Goal: Information Seeking & Learning: Learn about a topic

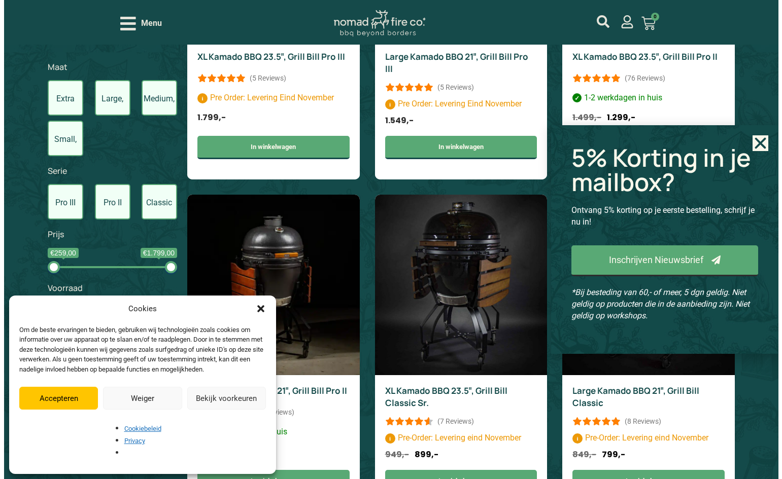
scroll to position [710, 0]
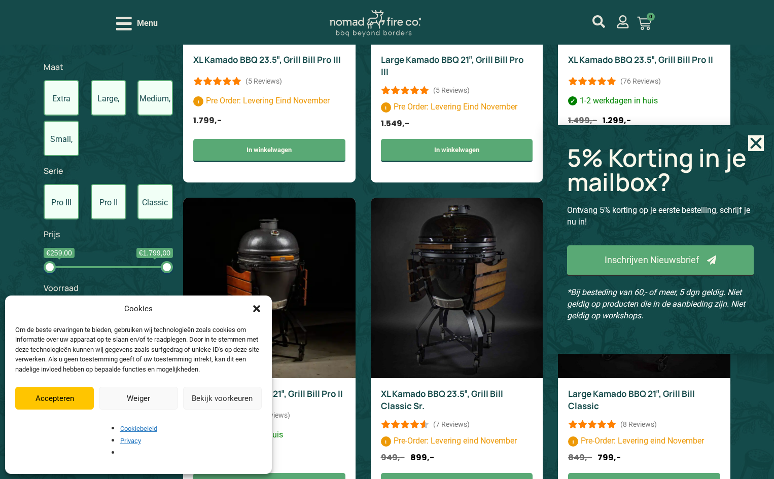
click at [130, 23] on icon "Open/Close Menu" at bounding box center [124, 24] width 16 height 14
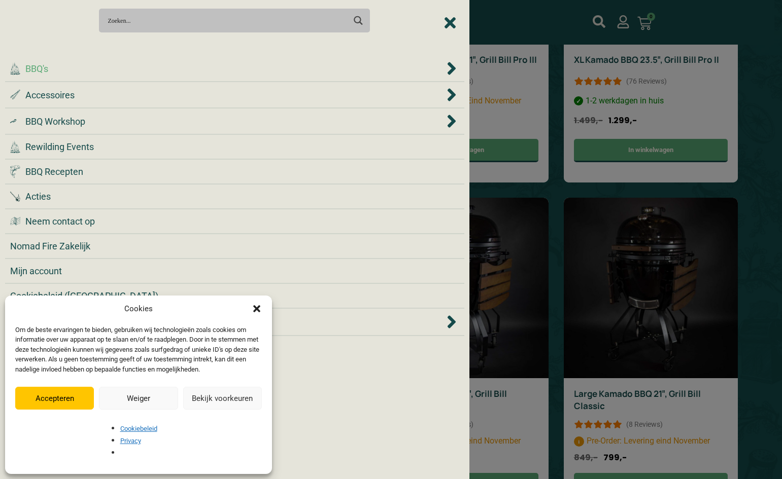
click at [84, 71] on div ".cls-1 { fill: #042e2c; } BBQ's" at bounding box center [227, 69] width 434 height 14
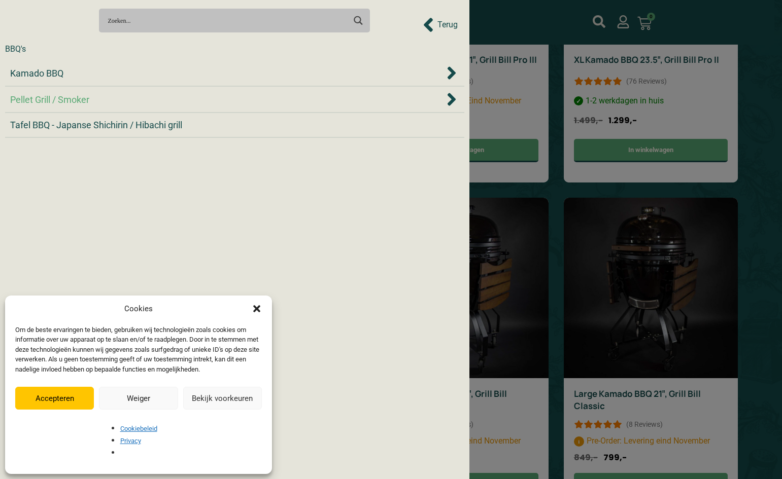
click at [86, 101] on span "Pellet Grill / Smoker" at bounding box center [49, 100] width 79 height 14
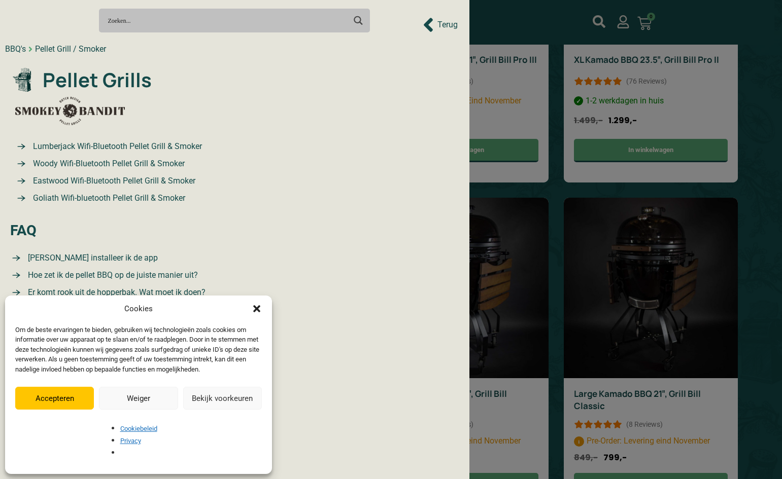
click at [86, 110] on img at bounding box center [70, 111] width 110 height 29
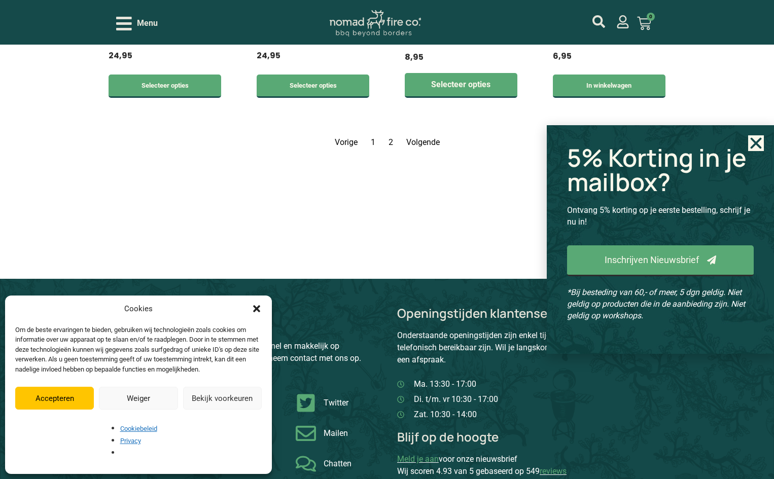
scroll to position [1978, 0]
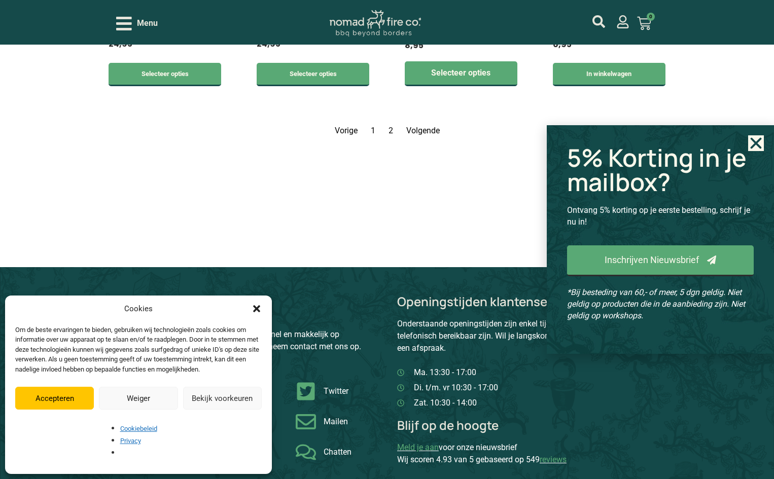
click at [392, 131] on link "Pagina 2" at bounding box center [391, 131] width 5 height 10
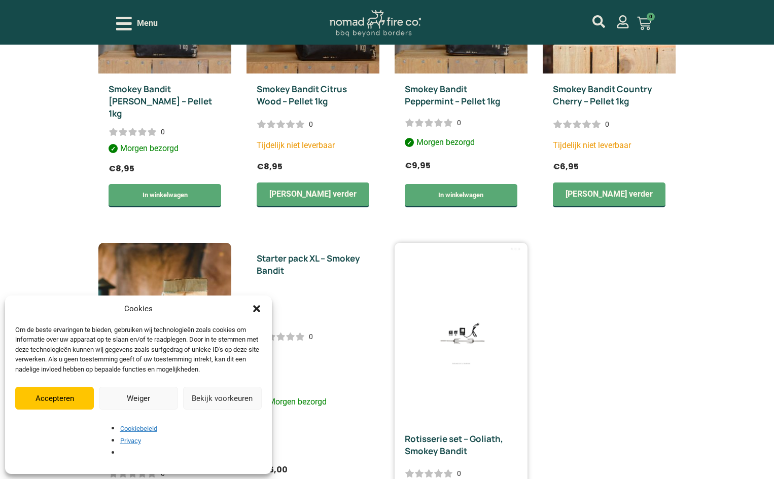
scroll to position [983, 0]
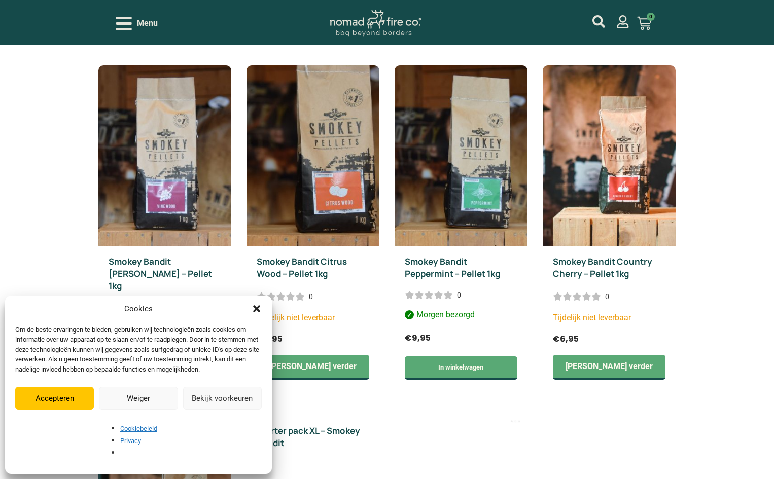
click at [260, 314] on icon "Dialog sluiten" at bounding box center [257, 309] width 10 height 10
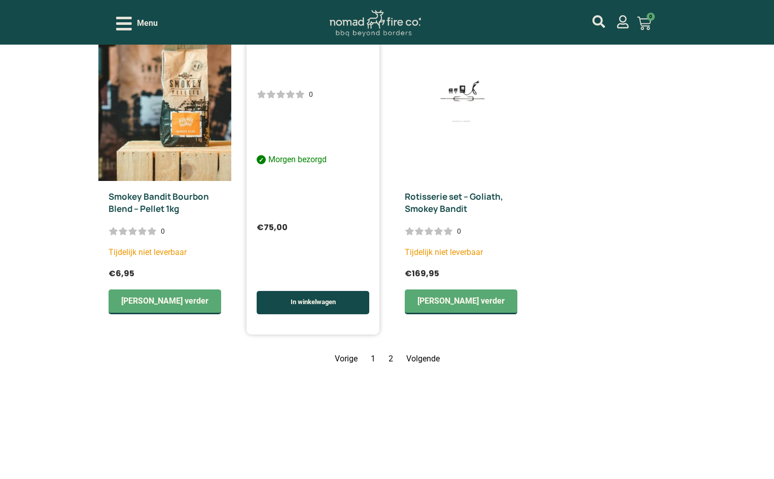
scroll to position [1592, 0]
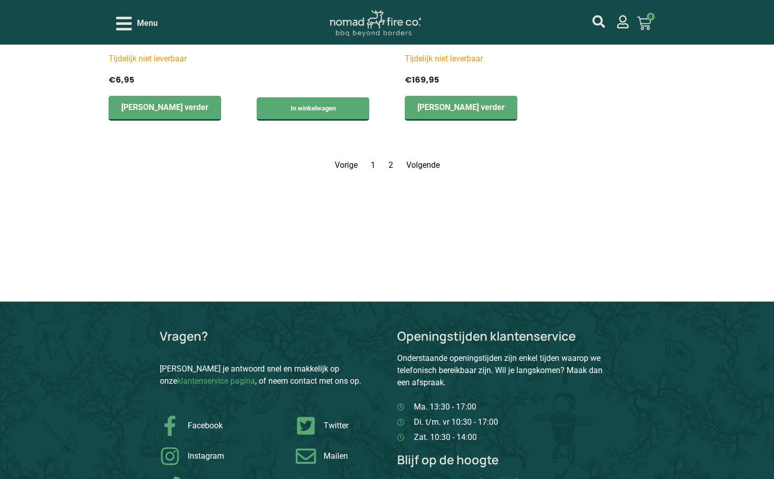
click at [371, 160] on link "Pagina 1" at bounding box center [373, 165] width 5 height 10
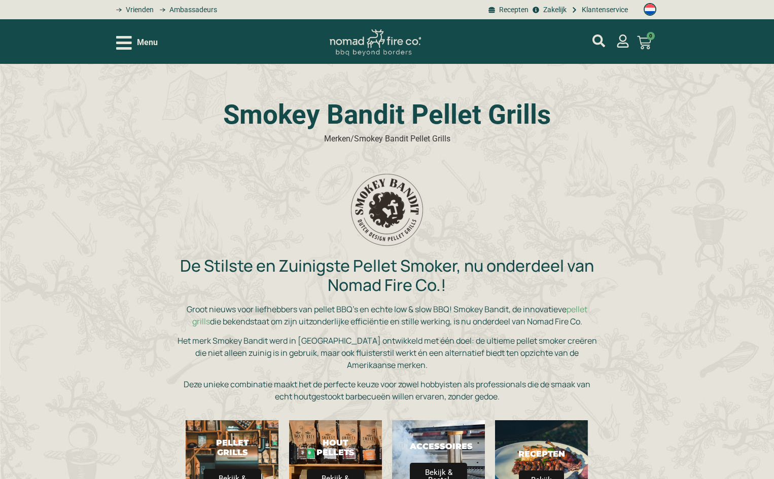
click at [129, 50] on icon "Open/Close Menu" at bounding box center [124, 43] width 16 height 18
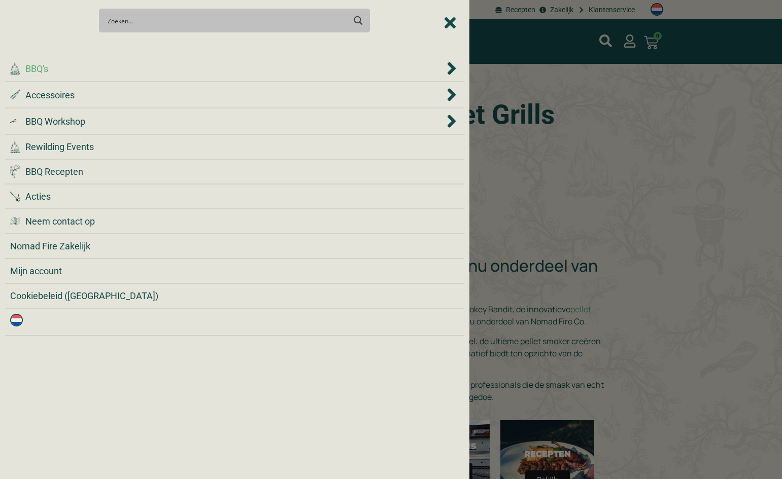
click at [115, 75] on div ".cls-1 { fill: #042e2c; } BBQ's" at bounding box center [227, 69] width 434 height 14
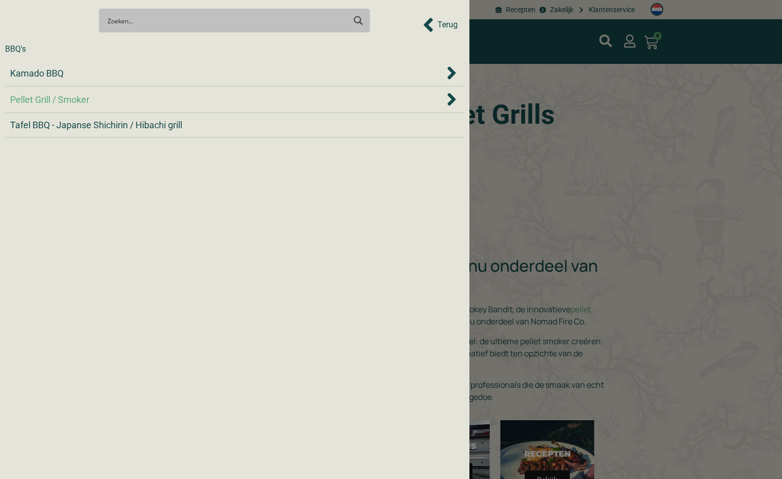
click at [107, 107] on div "Pellet Grill / Smoker" at bounding box center [234, 99] width 449 height 15
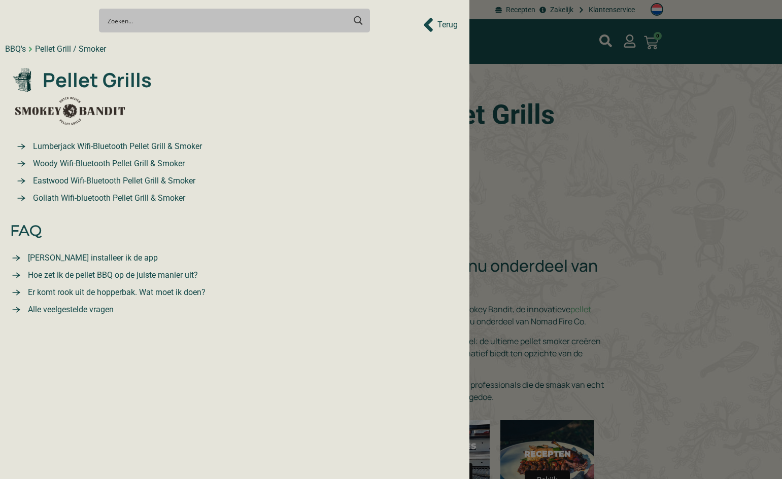
click at [120, 179] on span "Eastwood Wifi-Bluetooth Pellet Grill & Smoker" at bounding box center [112, 181] width 165 height 12
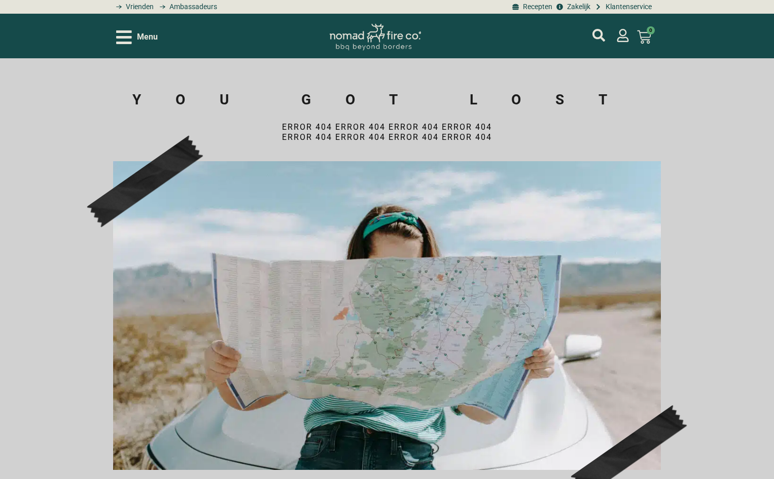
click at [123, 32] on icon "Open/Close Menu" at bounding box center [124, 37] width 16 height 14
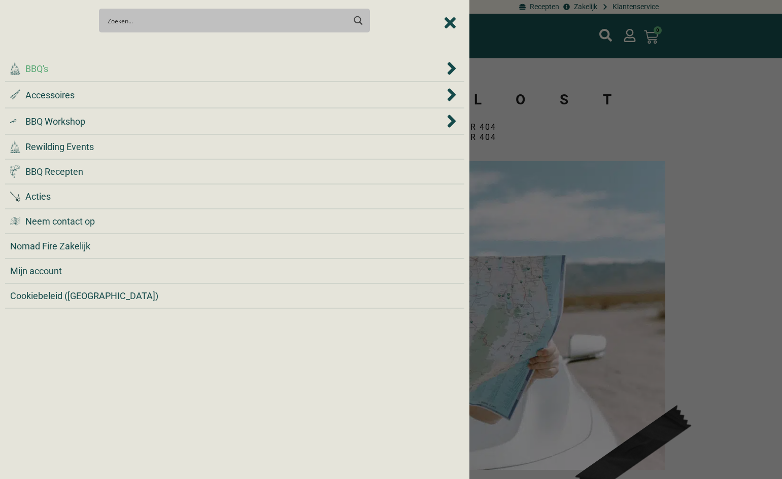
click at [75, 74] on div ".cls-1 { fill: #042e2c; } BBQ's" at bounding box center [227, 69] width 434 height 14
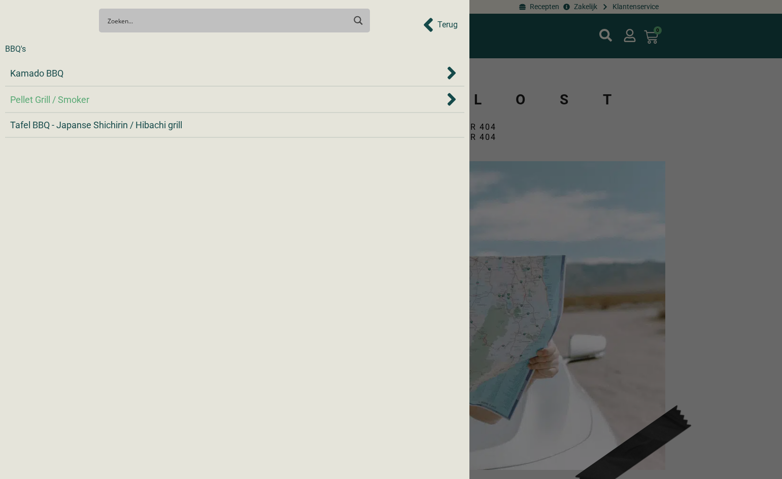
click at [82, 106] on span "Pellet Grill / Smoker" at bounding box center [49, 100] width 79 height 14
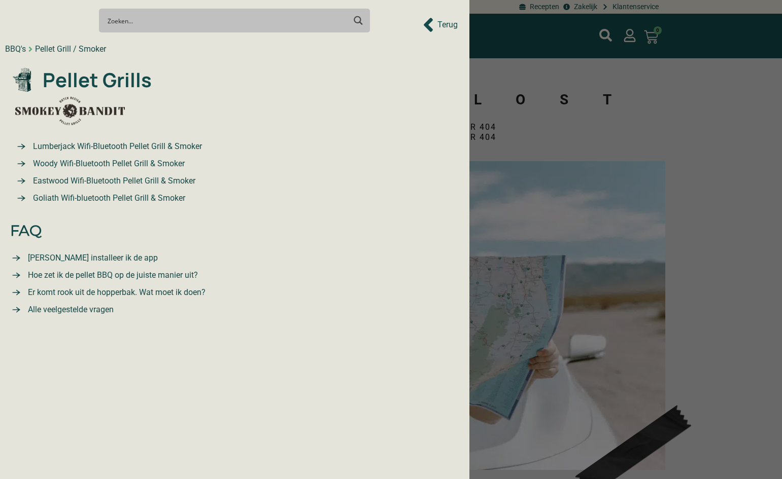
click at [94, 200] on span "Goliath Wifi-bluetooth Pellet Grill & Smoker" at bounding box center [107, 198] width 155 height 12
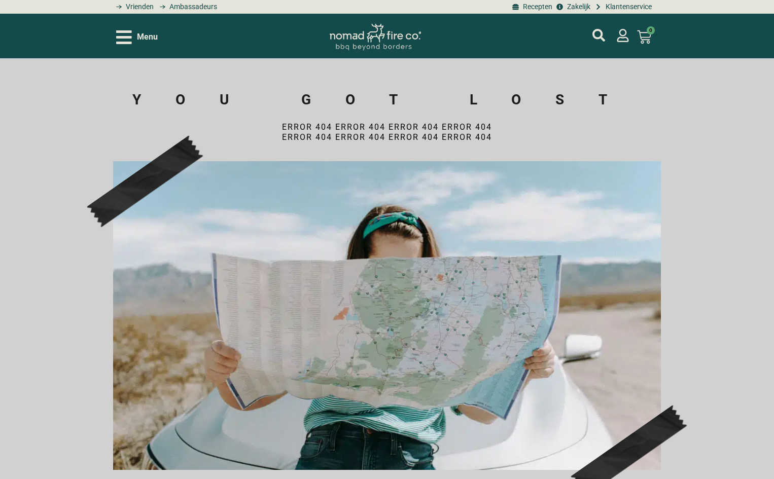
click at [118, 34] on icon "Open/Close Menu" at bounding box center [124, 37] width 16 height 18
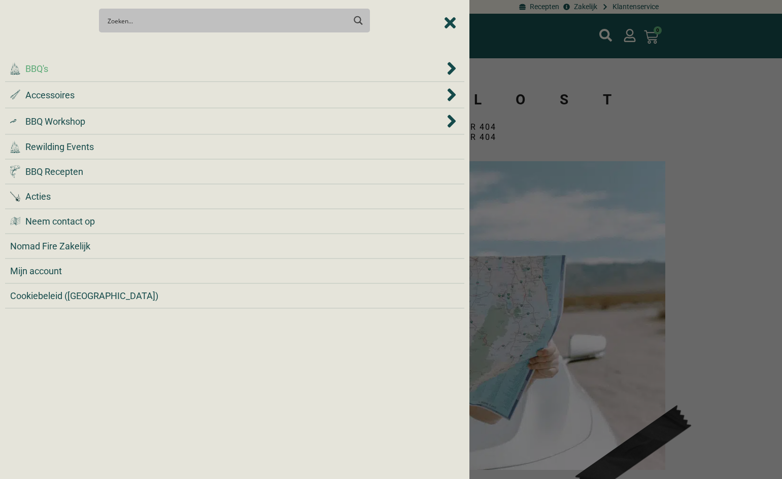
click at [81, 74] on div ".cls-1 { fill: #042e2c; } BBQ's" at bounding box center [227, 69] width 434 height 14
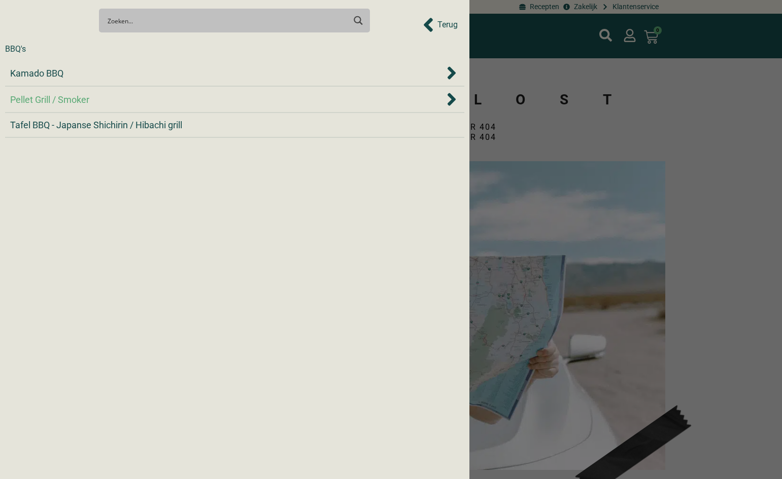
click at [80, 95] on span "Pellet Grill / Smoker" at bounding box center [49, 100] width 79 height 14
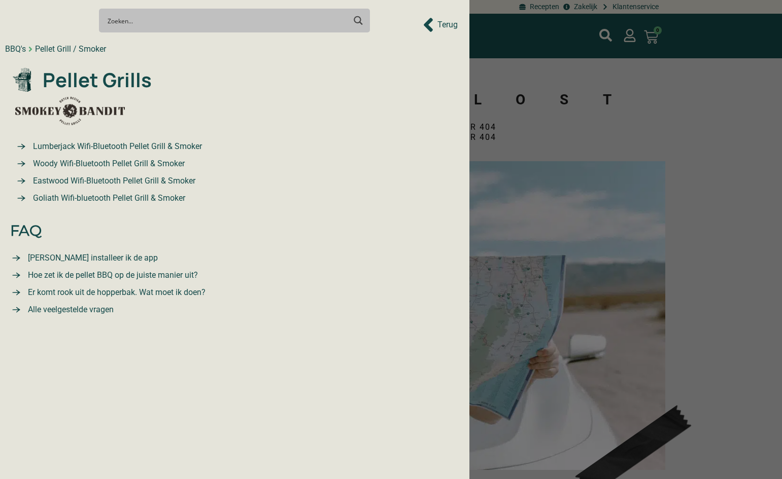
click at [107, 161] on span "Woody Wifi-Bluetooth Pellet Grill & Smoker" at bounding box center [107, 164] width 154 height 12
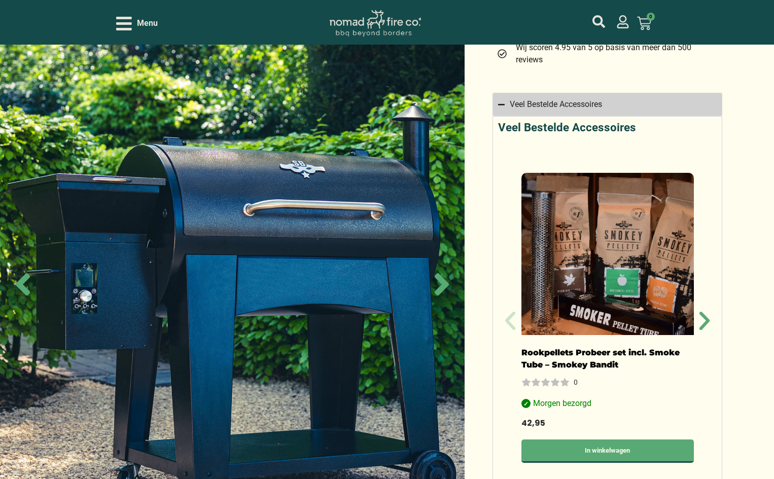
scroll to position [659, 0]
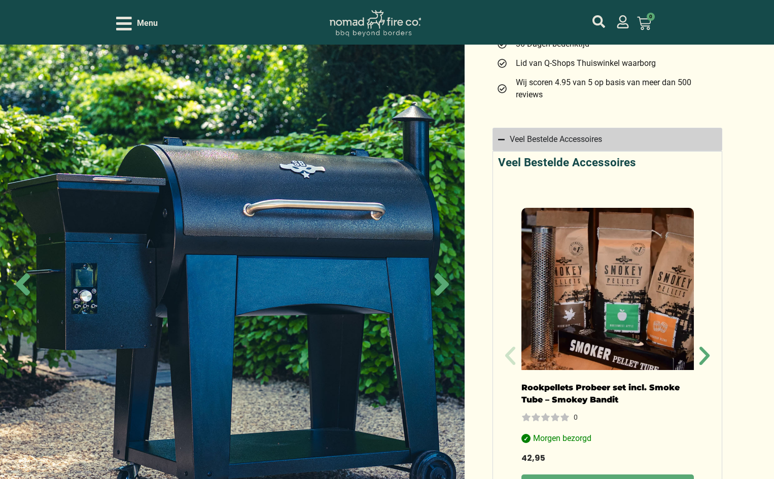
click at [124, 19] on icon "Open/Close Menu" at bounding box center [124, 24] width 16 height 18
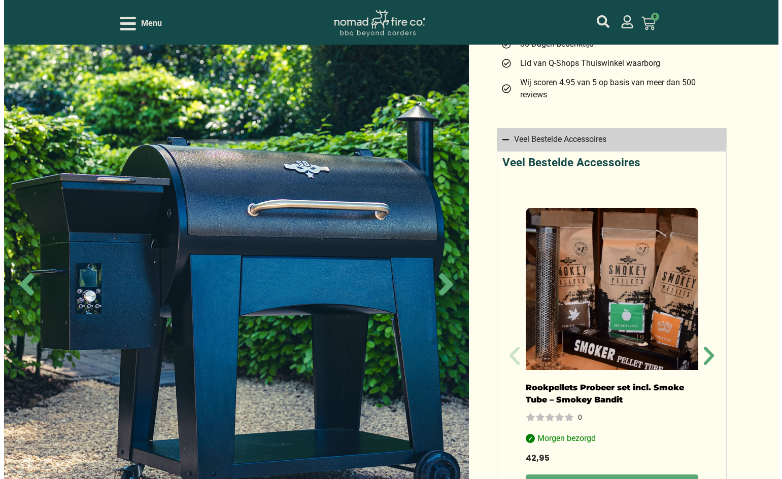
scroll to position [647, 0]
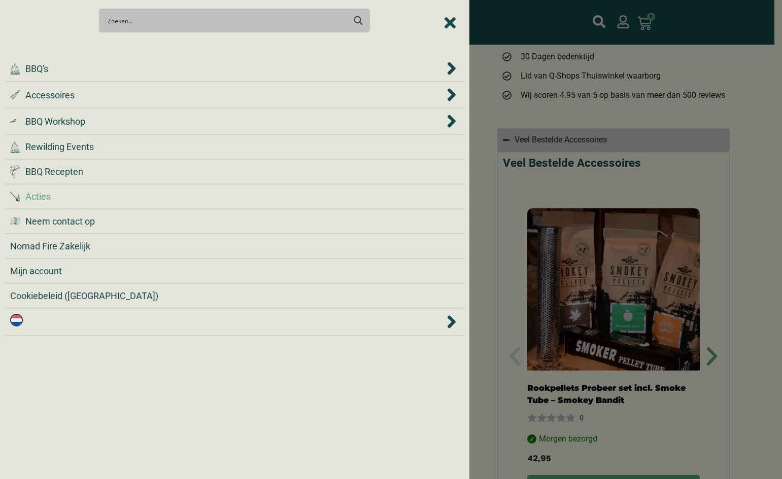
click at [60, 196] on div "Acties" at bounding box center [234, 197] width 449 height 14
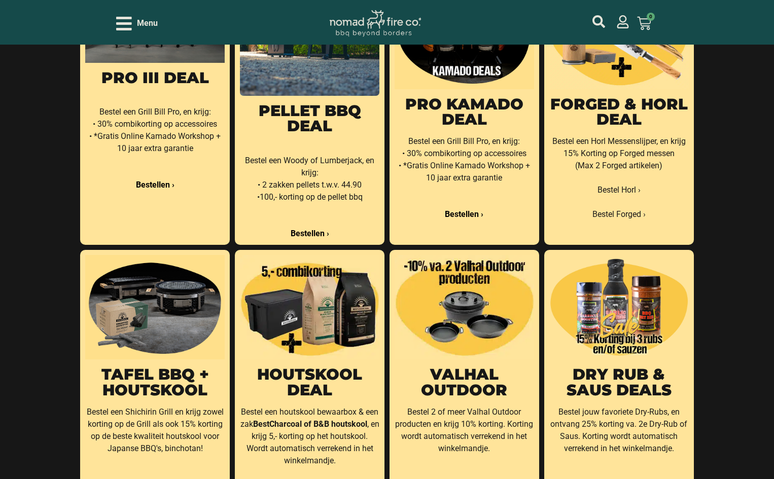
scroll to position [304, 0]
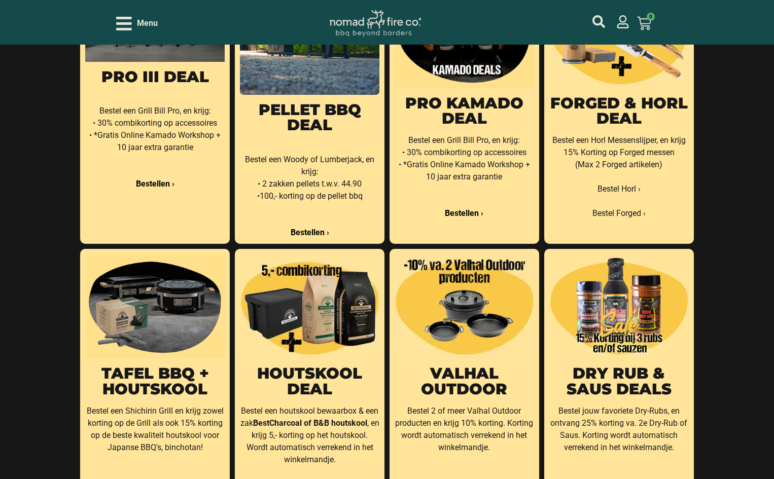
click at [591, 375] on link "Dry Rub & Saus deals" at bounding box center [619, 381] width 105 height 34
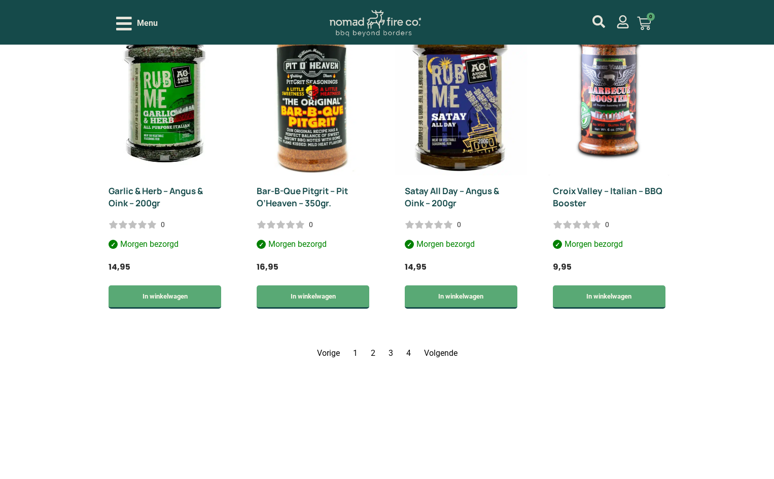
scroll to position [1410, 0]
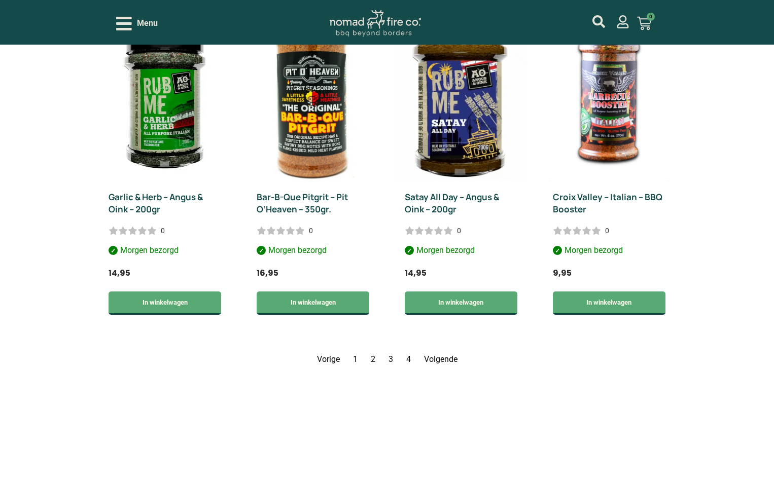
click at [391, 358] on link "Pagina 3" at bounding box center [391, 360] width 5 height 10
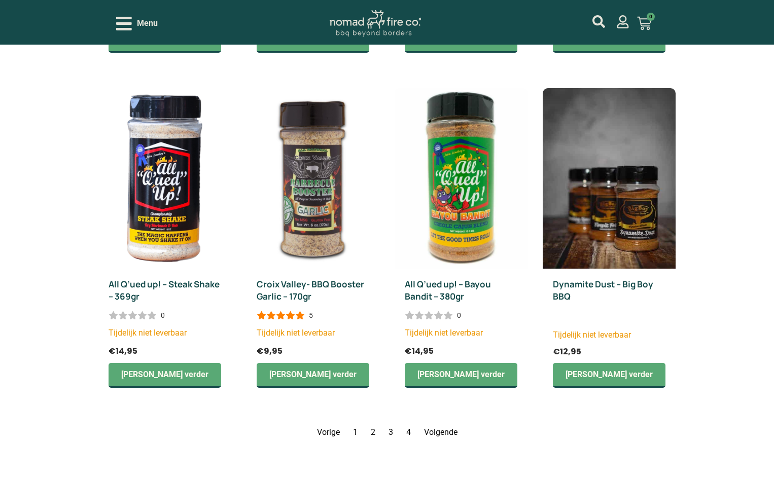
scroll to position [1285, 0]
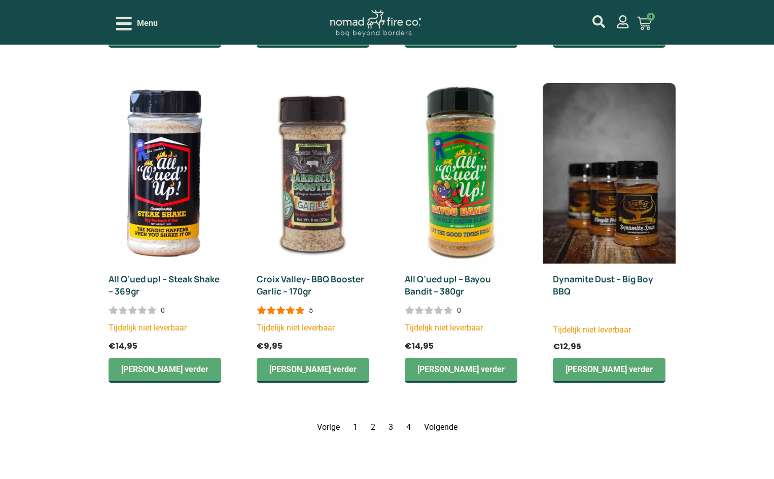
click at [369, 424] on nav "Vorige Pagina 1 Pagina 2 Pagina 3 Pagina 4 Volgende" at bounding box center [386, 427] width 577 height 12
click at [374, 427] on link "Pagina 2" at bounding box center [373, 428] width 5 height 10
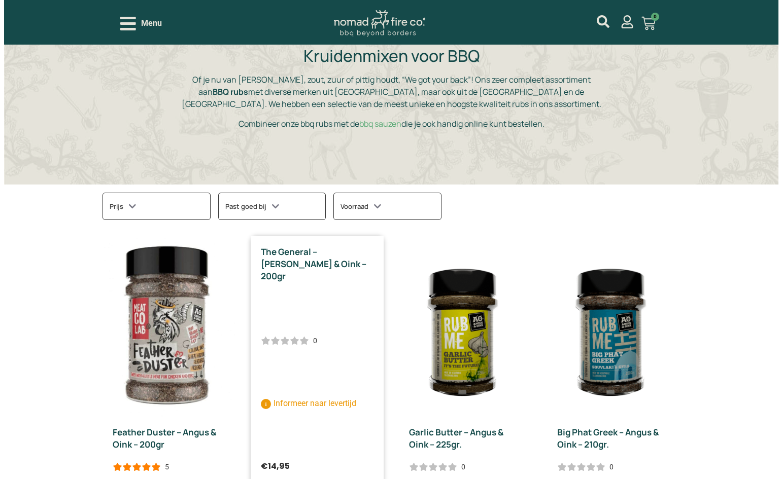
scroll to position [119, 0]
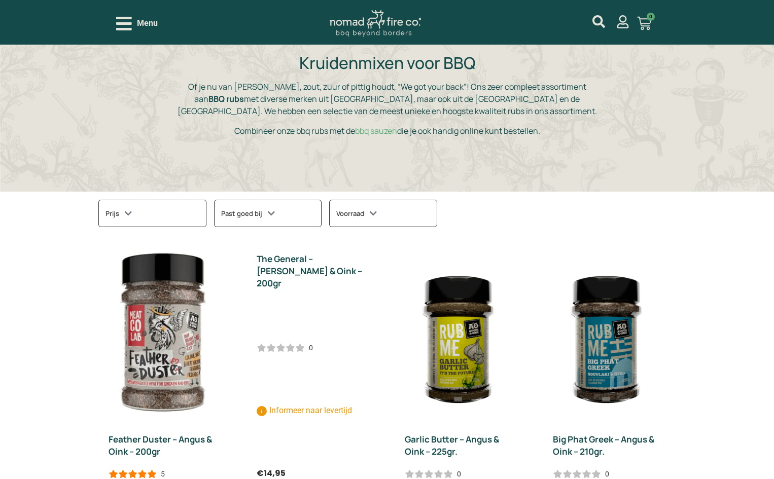
click at [126, 33] on div "Menu Geen producten in je winkelwagen. € 0,00 0 Winkelwagen" at bounding box center [387, 22] width 542 height 45
click at [127, 19] on icon "Open/Close Menu" at bounding box center [124, 24] width 16 height 14
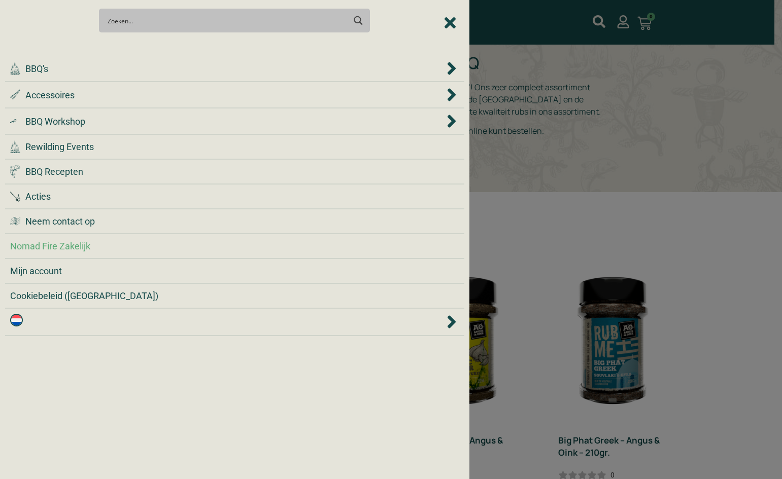
click at [100, 241] on div "Nomad Fire Zakelijk" at bounding box center [234, 246] width 449 height 14
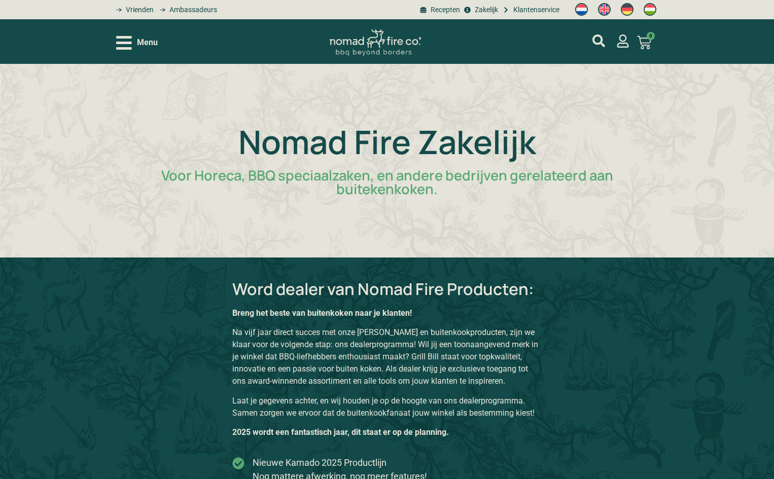
click at [138, 45] on span "Menu" at bounding box center [147, 43] width 21 height 12
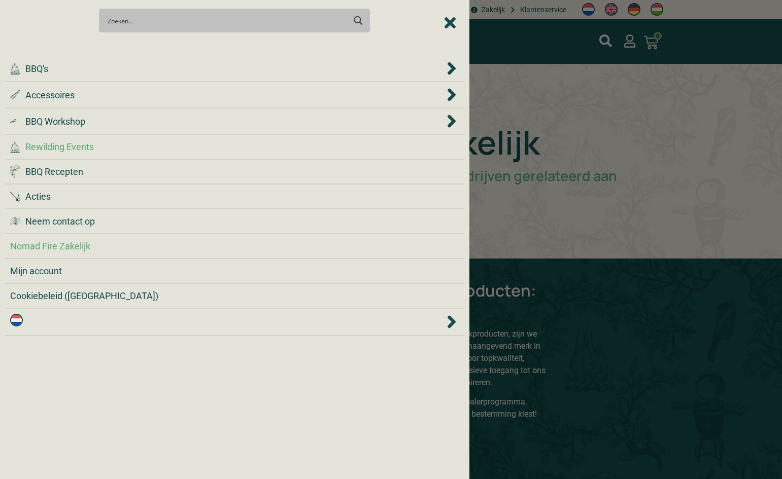
click at [77, 145] on span "Rewilding Events" at bounding box center [59, 147] width 68 height 14
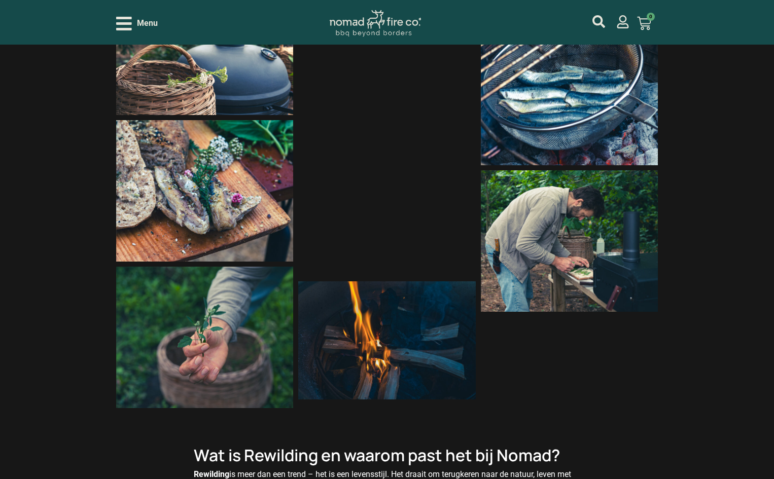
scroll to position [1572, 0]
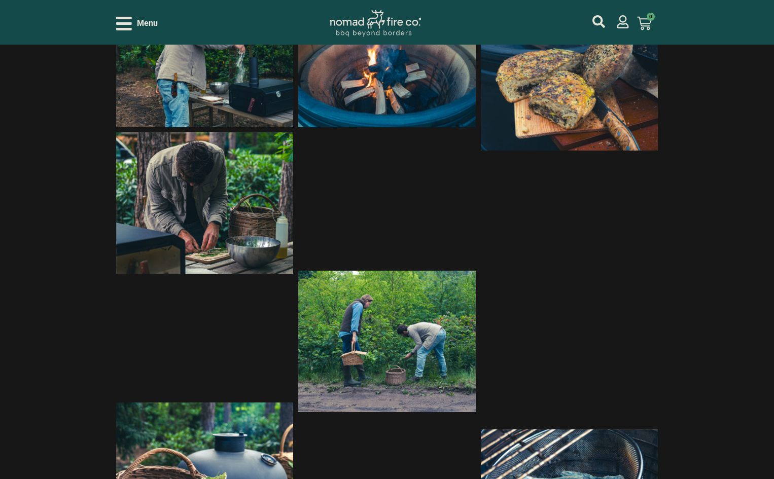
click at [130, 25] on icon "Open/Close Menu" at bounding box center [124, 24] width 16 height 18
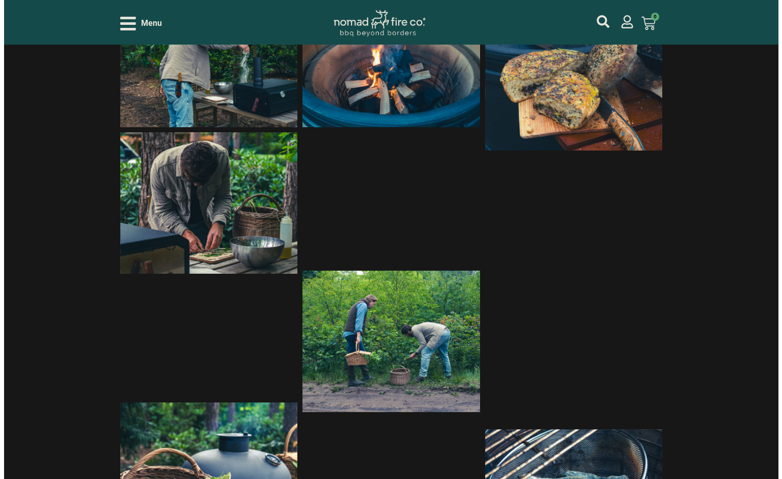
scroll to position [1573, 0]
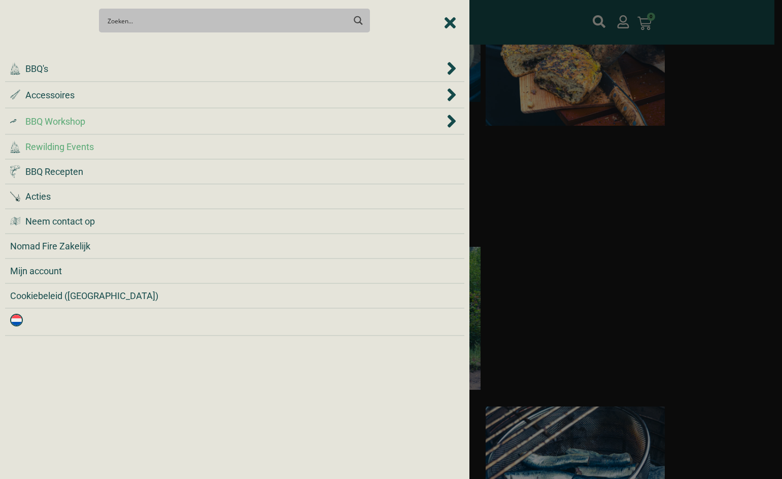
click at [113, 124] on div ".cls-1 { fill: #042e2c; } BBQ Workshop" at bounding box center [227, 122] width 434 height 14
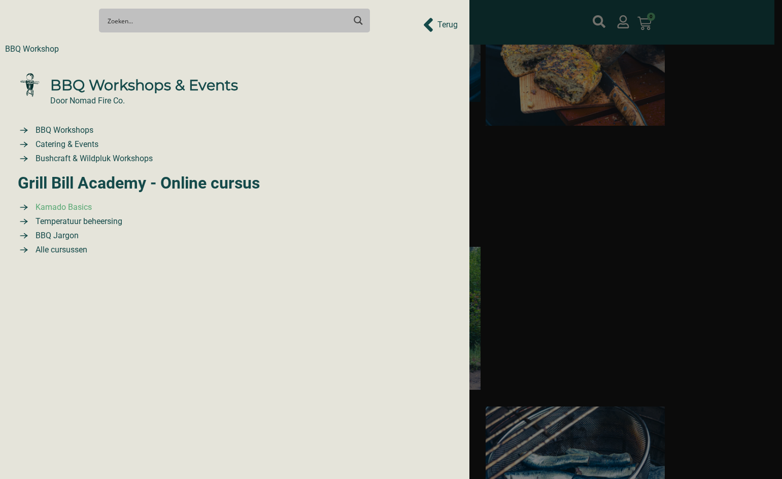
click at [61, 204] on span "Kamado Basics" at bounding box center [62, 207] width 59 height 12
click at [70, 238] on span "BBQ Jargon" at bounding box center [56, 236] width 46 height 12
click at [80, 128] on span "BBQ Workshops" at bounding box center [63, 130] width 60 height 12
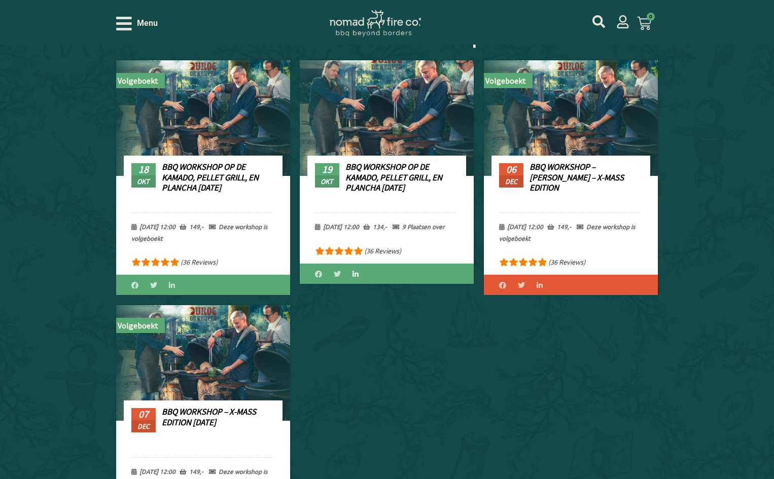
scroll to position [406, 0]
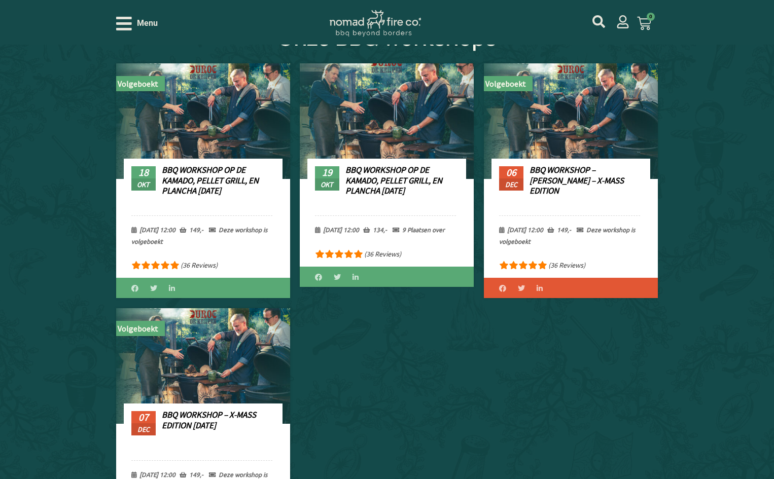
click at [400, 230] on icon at bounding box center [396, 230] width 7 height 6
click at [406, 180] on link "BBQ Workshop op de Kamado, Pellet Grill, en Plancha [DATE]" at bounding box center [393, 180] width 97 height 32
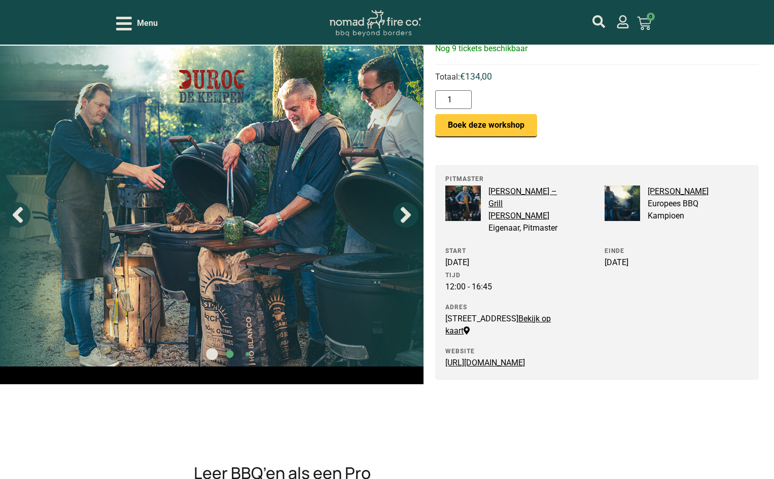
scroll to position [101, 0]
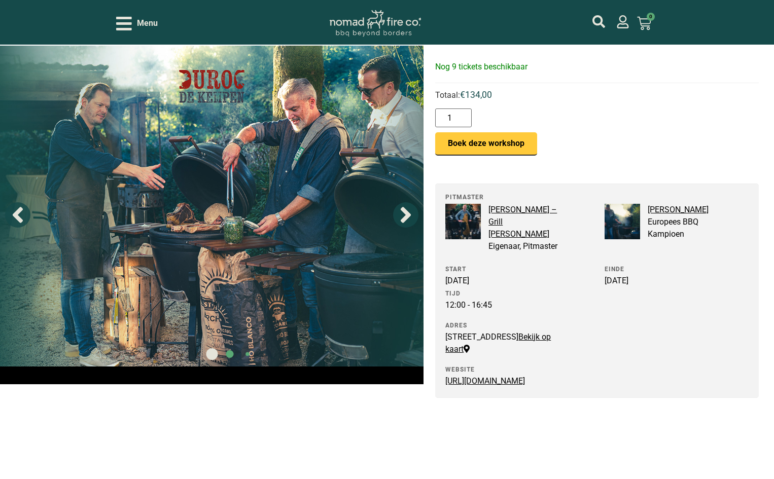
click at [500, 211] on link "[PERSON_NAME] – Grill [PERSON_NAME]" at bounding box center [522, 222] width 68 height 34
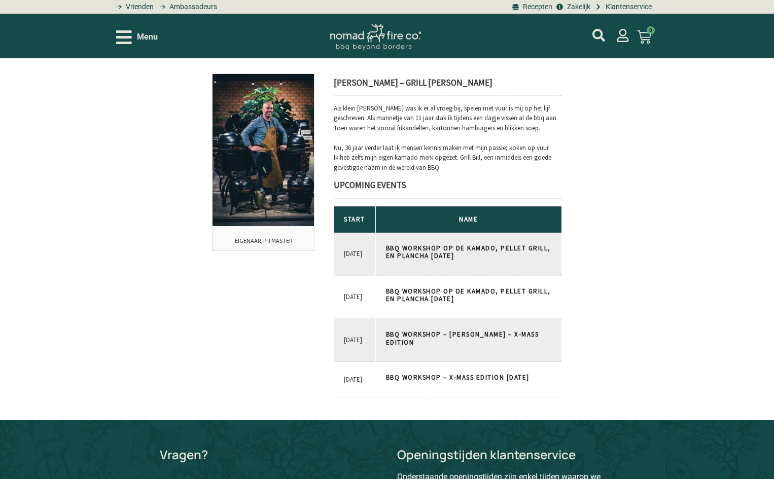
click at [125, 30] on icon "Open/Close Menu" at bounding box center [124, 37] width 16 height 18
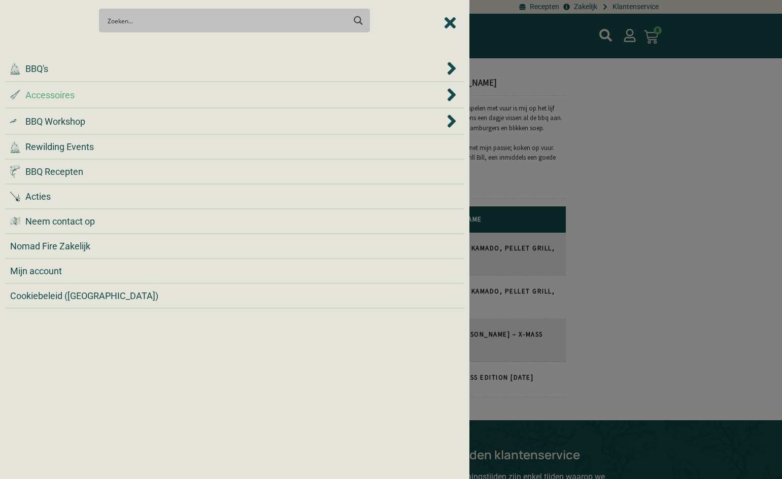
click at [92, 102] on li ".st0 { fill: #2c4a4e; } .st1 { fill: url(#Naamloos_verloop_2); } .st2 { fill: #…" at bounding box center [234, 95] width 459 height 26
click at [452, 99] on icon "Accessoires" at bounding box center [451, 95] width 10 height 20
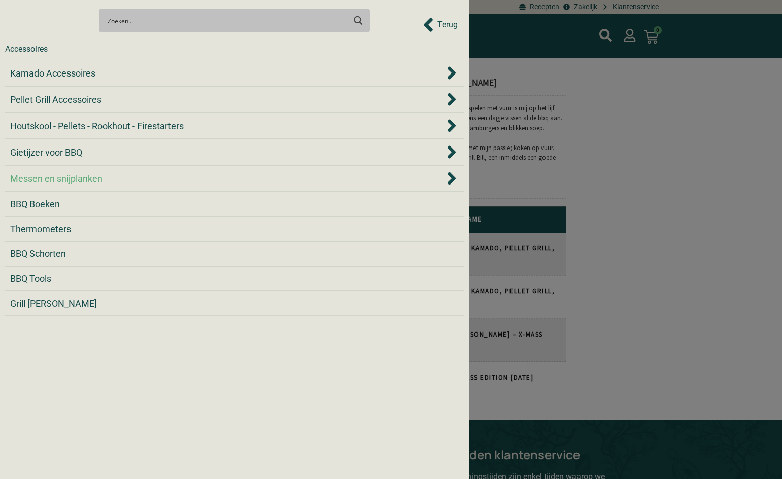
click at [83, 178] on span "Messen en snijplanken" at bounding box center [56, 179] width 92 height 14
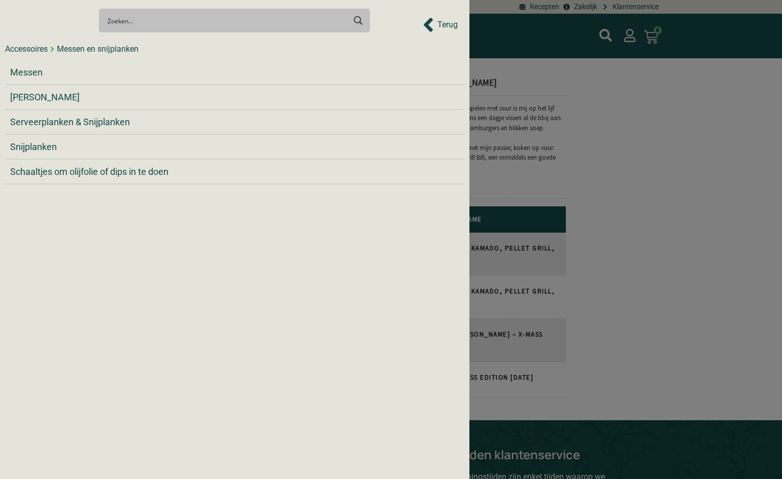
click at [621, 172] on div at bounding box center [391, 239] width 782 height 479
